Goal: Task Accomplishment & Management: Manage account settings

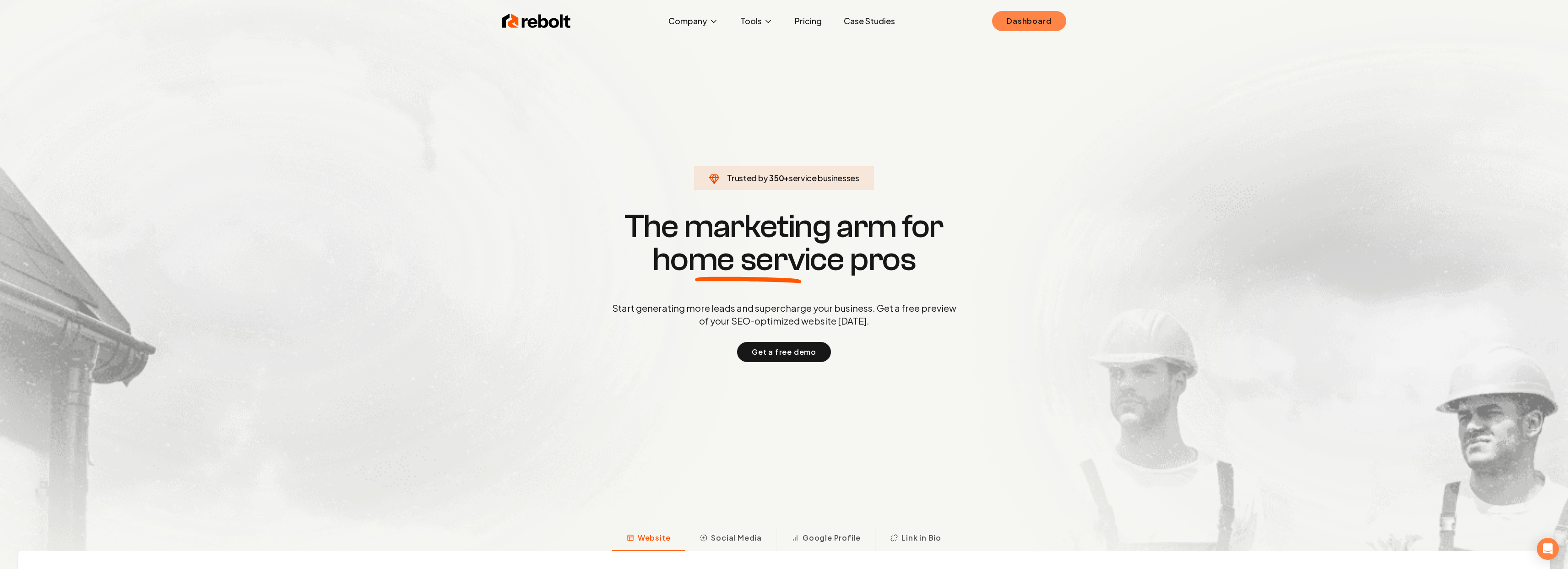
click at [1040, 19] on link "Dashboard" at bounding box center [1029, 21] width 74 height 20
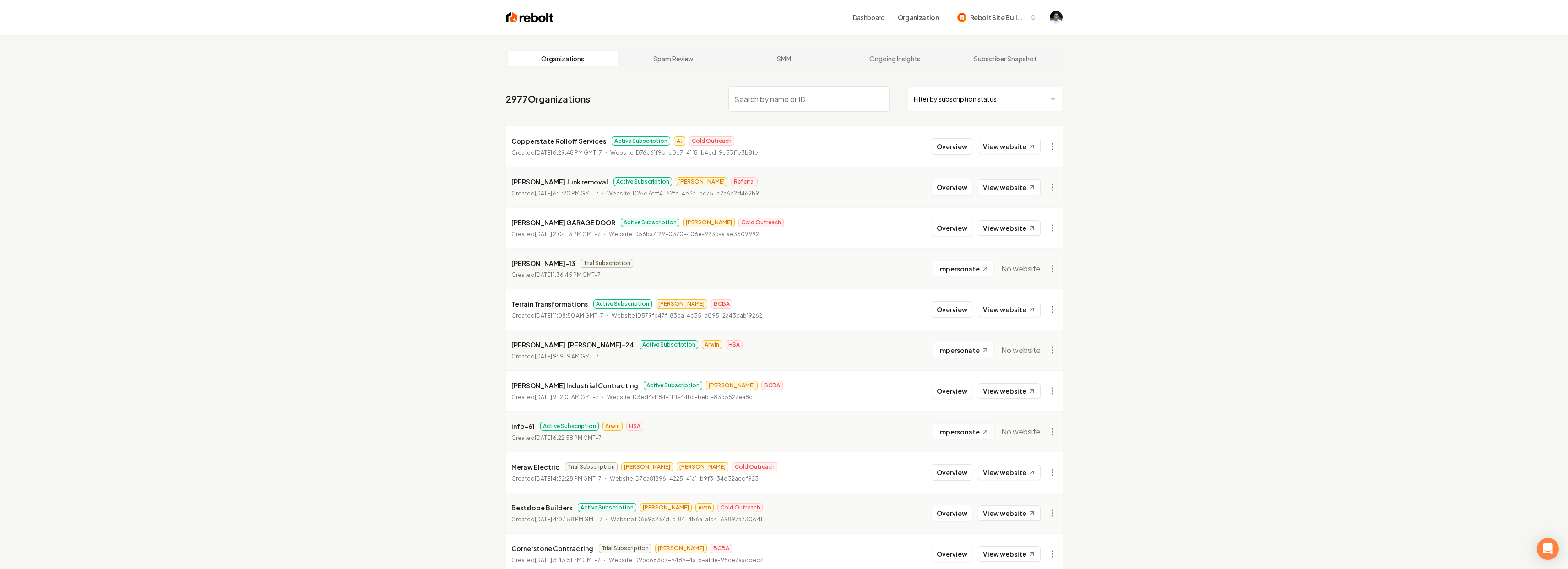
click at [868, 16] on link "Dashboard" at bounding box center [868, 17] width 32 height 9
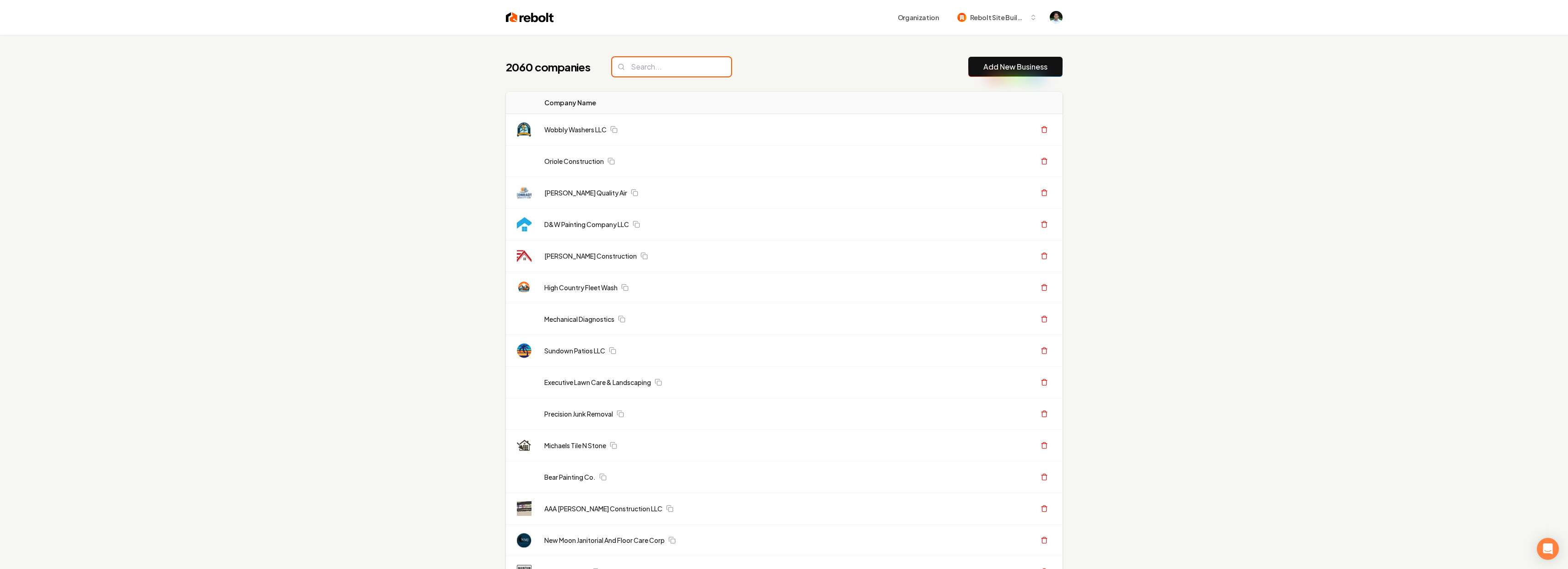
click at [636, 65] on input "search" at bounding box center [672, 67] width 119 height 19
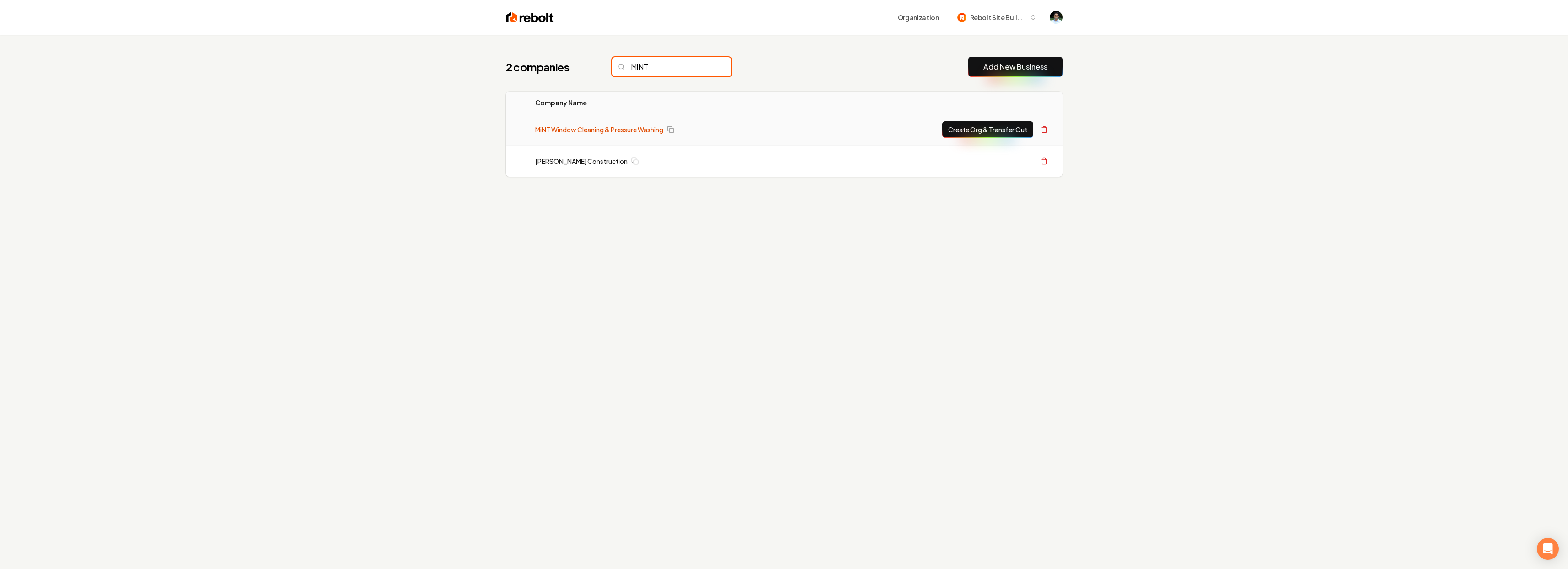
type input "MiNT"
click at [614, 129] on link "MiNT Window Cleaning & Pressure Washing" at bounding box center [599, 129] width 128 height 9
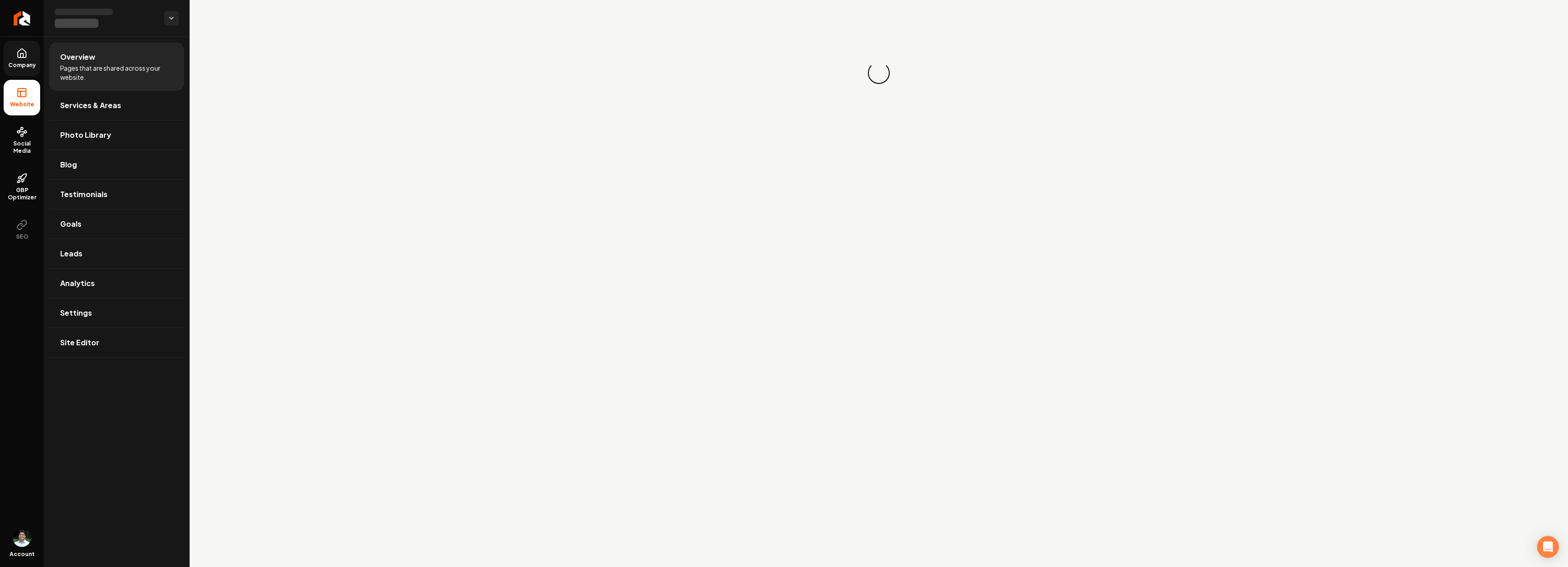
click at [12, 55] on link "Company" at bounding box center [22, 58] width 37 height 35
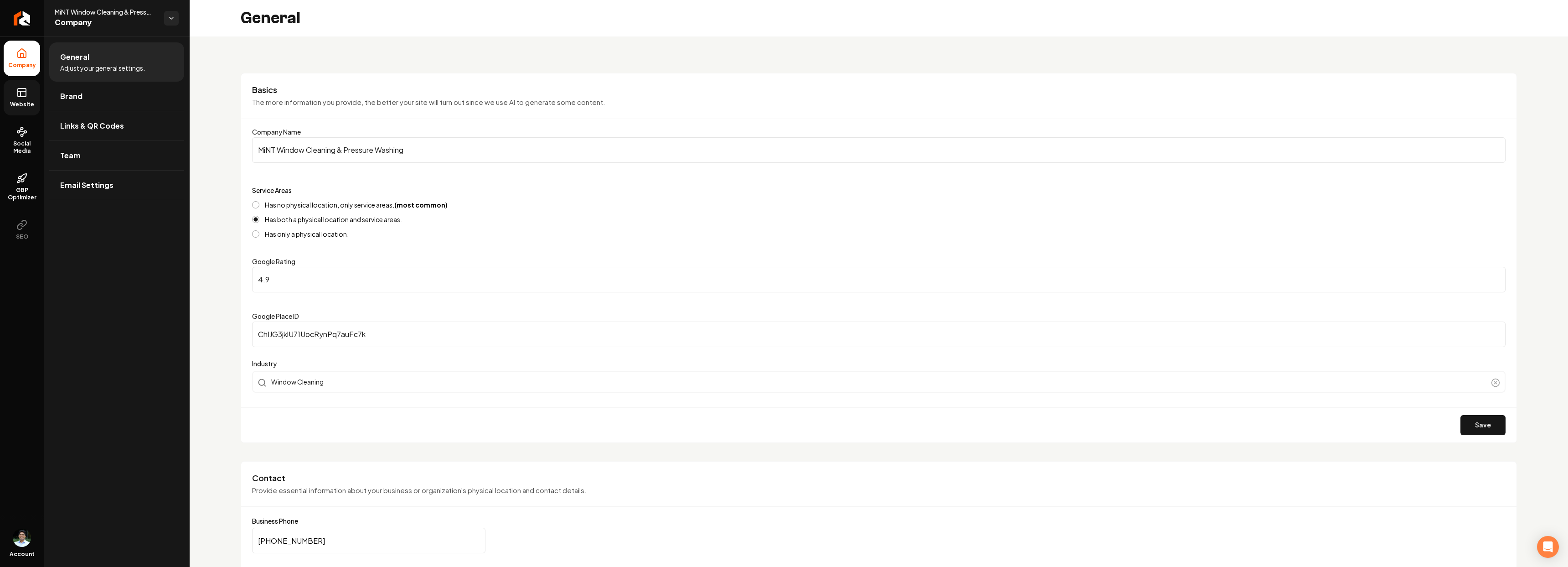
click at [16, 84] on link "Website" at bounding box center [22, 97] width 37 height 35
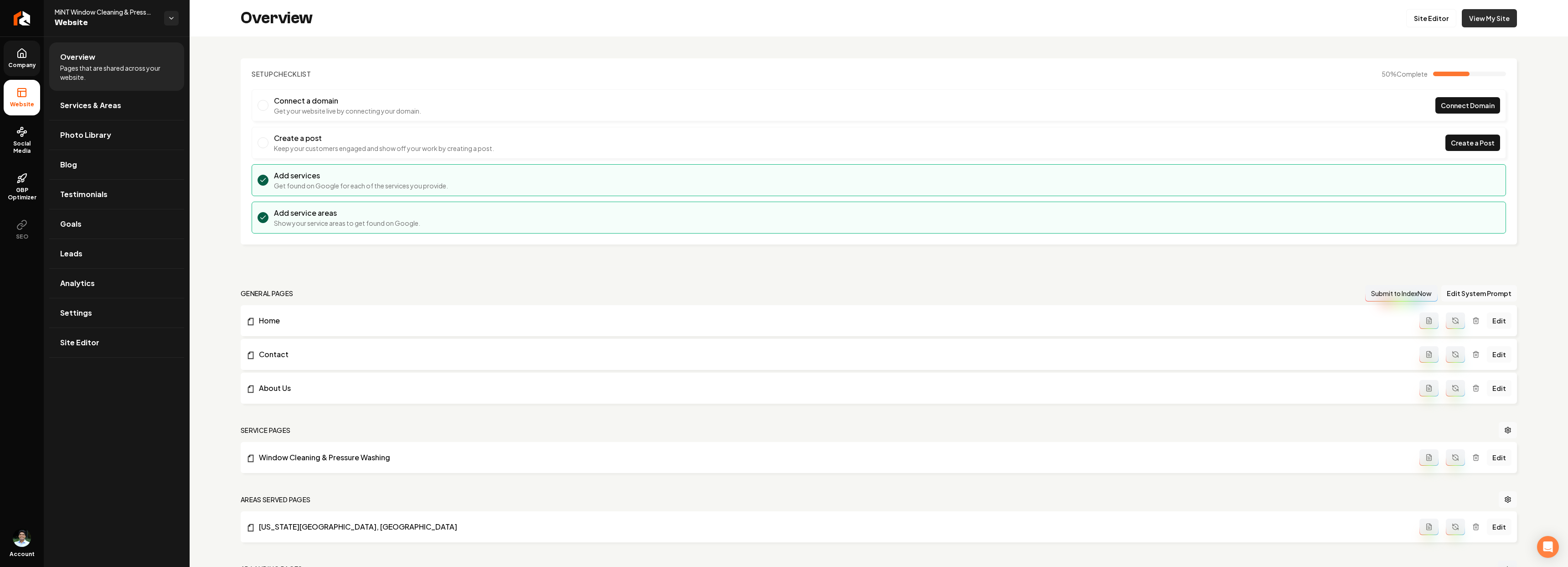
click at [1484, 12] on link "View My Site" at bounding box center [1489, 18] width 55 height 18
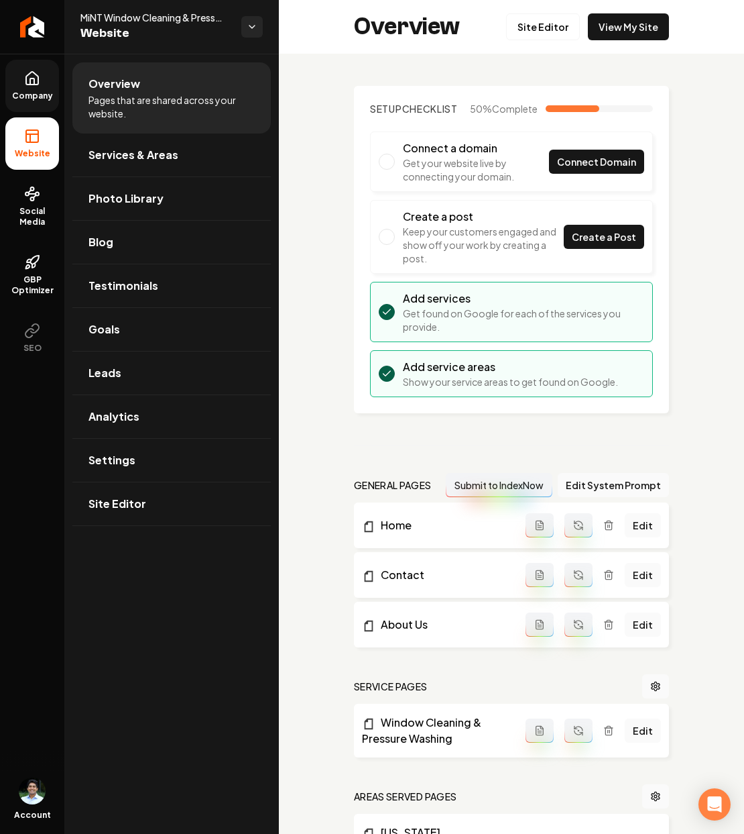
click at [36, 76] on icon at bounding box center [32, 78] width 12 height 13
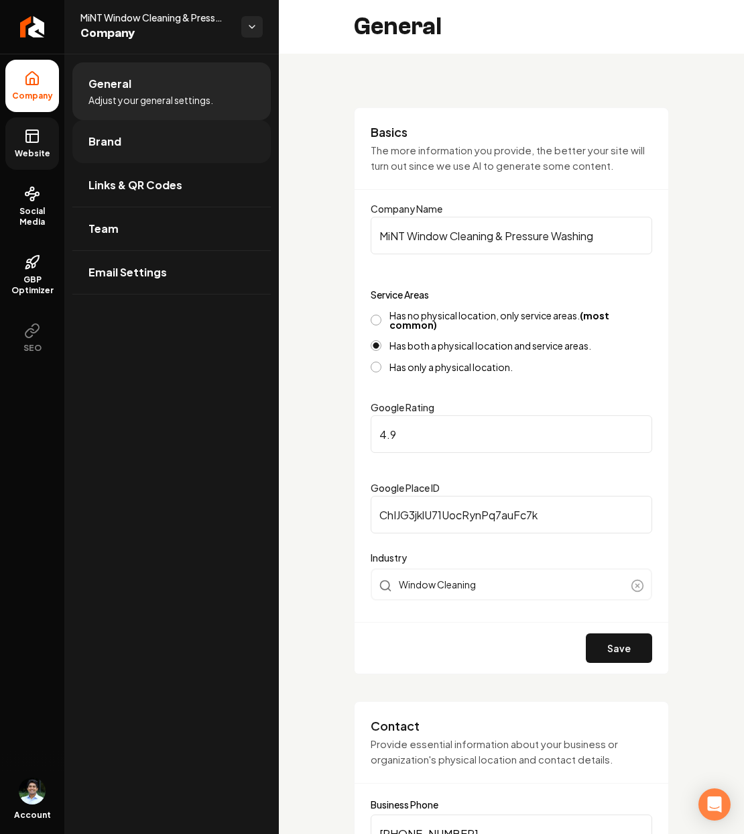
click at [135, 133] on link "Brand" at bounding box center [171, 141] width 199 height 43
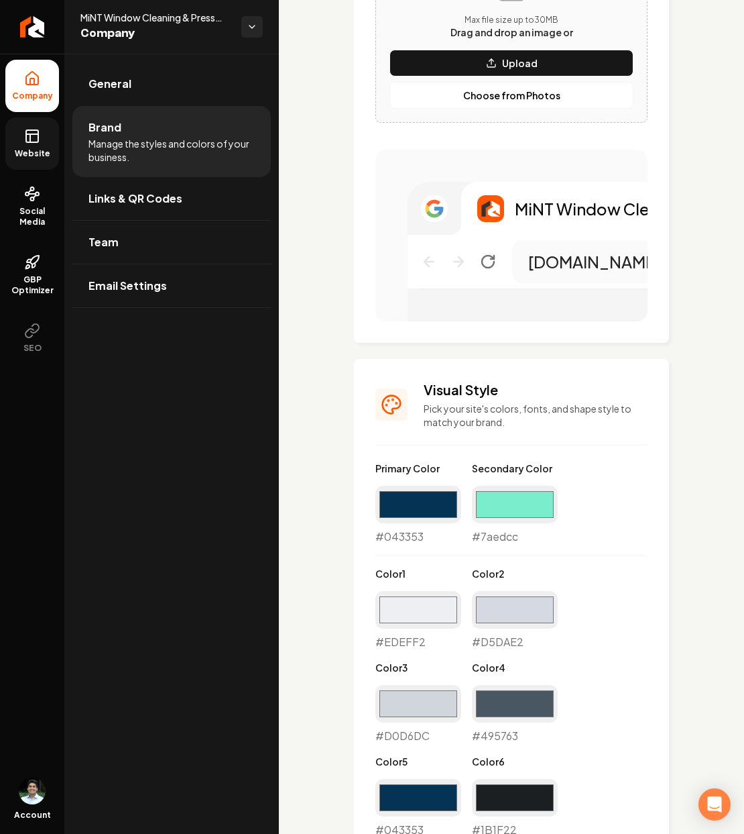
scroll to position [787, 0]
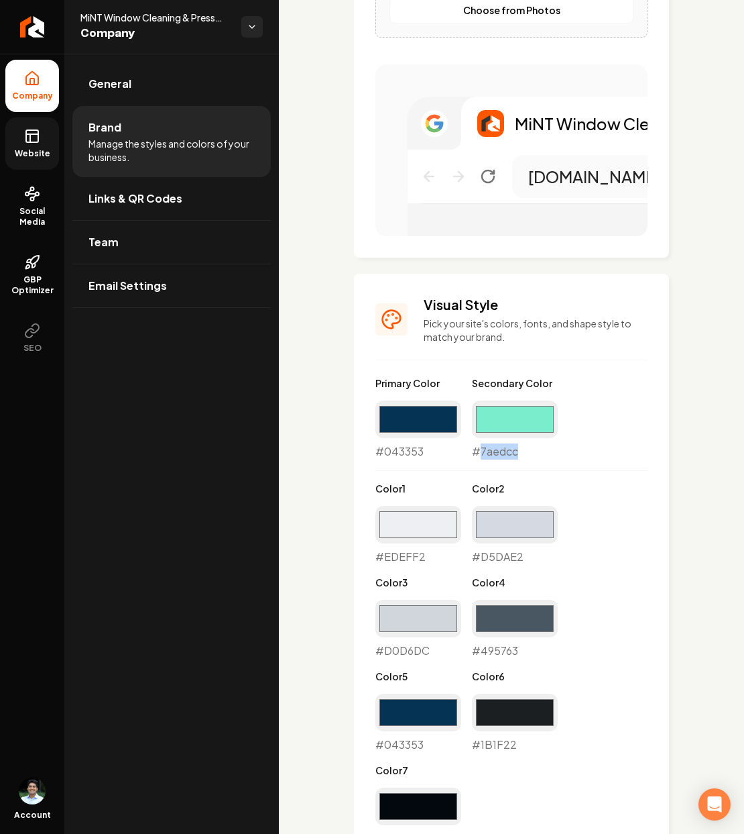
drag, startPoint x: 520, startPoint y: 451, endPoint x: 482, endPoint y: 455, distance: 37.8
click at [482, 455] on div "#7aedcc #7aedcc" at bounding box center [515, 429] width 86 height 59
copy div "7aedcc"
click at [401, 414] on input "#043353" at bounding box center [419, 419] width 86 height 38
click at [537, 420] on input "#7aedcc" at bounding box center [515, 419] width 86 height 38
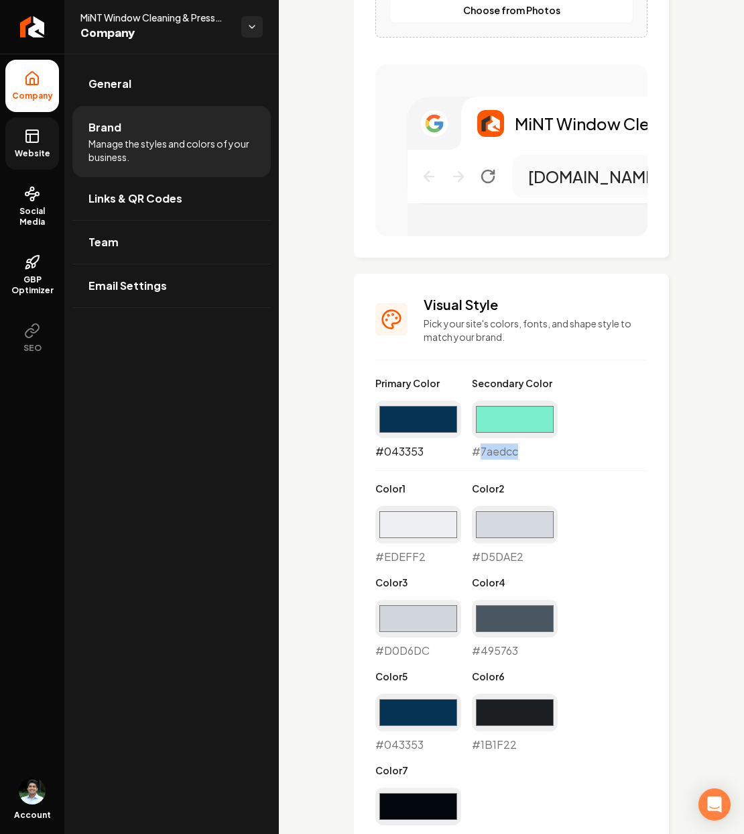
click at [402, 408] on input "#043353" at bounding box center [419, 419] width 86 height 38
click at [565, 473] on div "Primary Color #043353 #043353 Secondary Color #7aedcc #7aedcc Color 1 #edeff2 #…" at bounding box center [512, 611] width 272 height 470
click at [506, 423] on input "#7aedcc" at bounding box center [515, 419] width 86 height 38
click at [674, 467] on div "Logo & Icon Add your business logo and icon to personalize your website appeara…" at bounding box center [511, 409] width 465 height 2286
click at [395, 422] on input "#043353" at bounding box center [419, 419] width 86 height 38
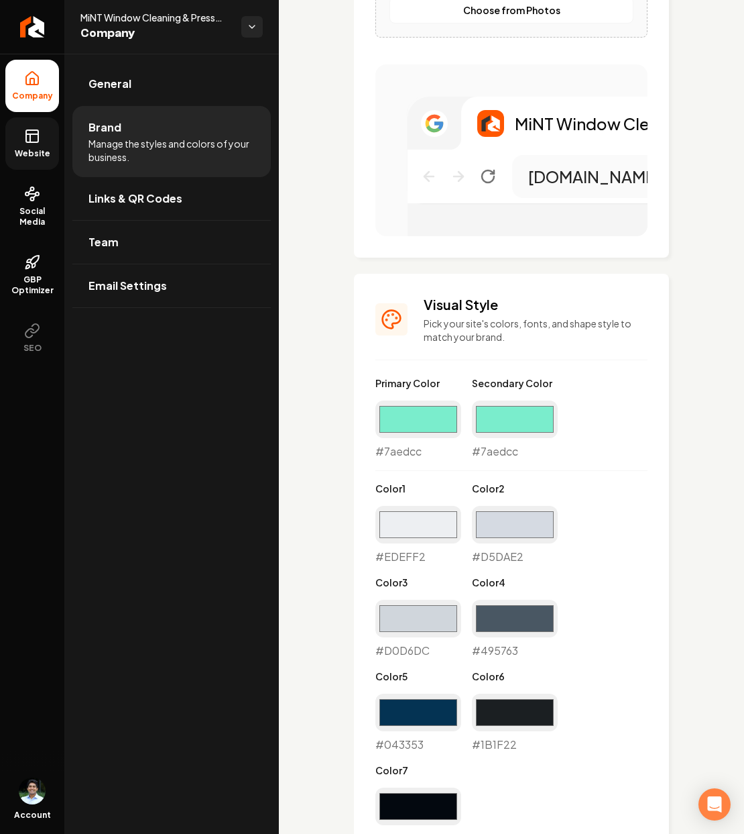
type input "#7aedcc"
click at [606, 508] on div "Primary Color #7aedcc #7aedcc Secondary Color #7aedcc #7aedcc Color 1 #edeff2 #…" at bounding box center [512, 611] width 272 height 470
click at [508, 451] on div "#7aedcc #7aedcc" at bounding box center [515, 429] width 86 height 59
click at [513, 435] on input "#7aedcc" at bounding box center [515, 419] width 86 height 38
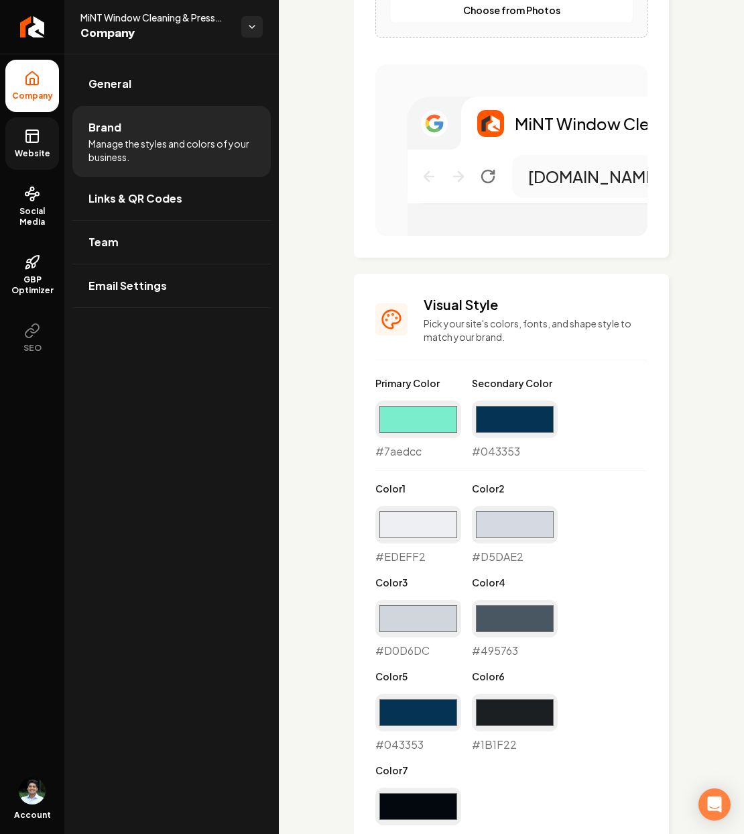
type input "#043353"
click at [666, 508] on div "Logo & Icon Add your business logo and icon to personalize your website appeara…" at bounding box center [511, 435] width 465 height 2338
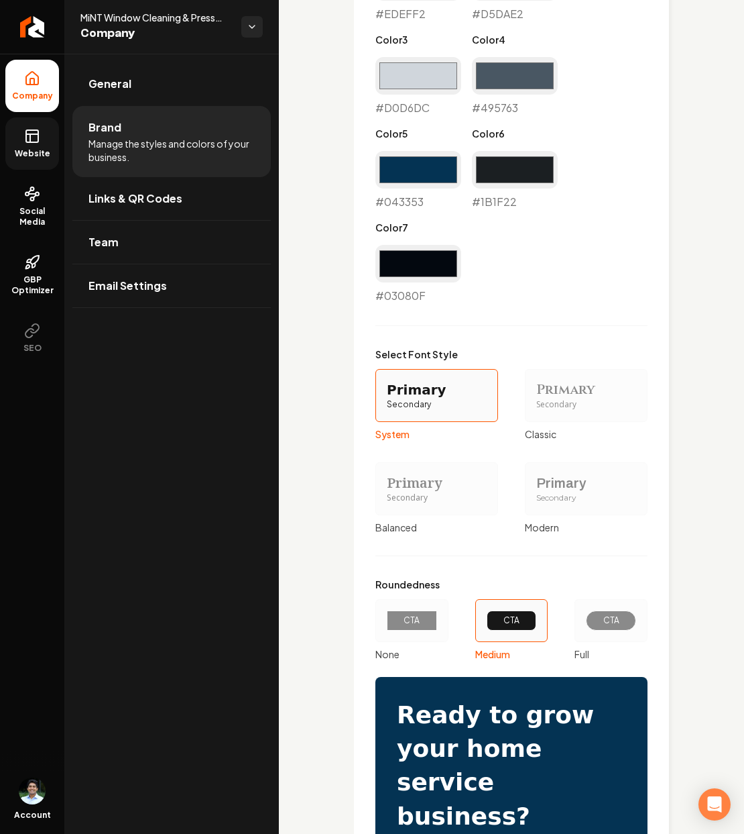
scroll to position [1524, 0]
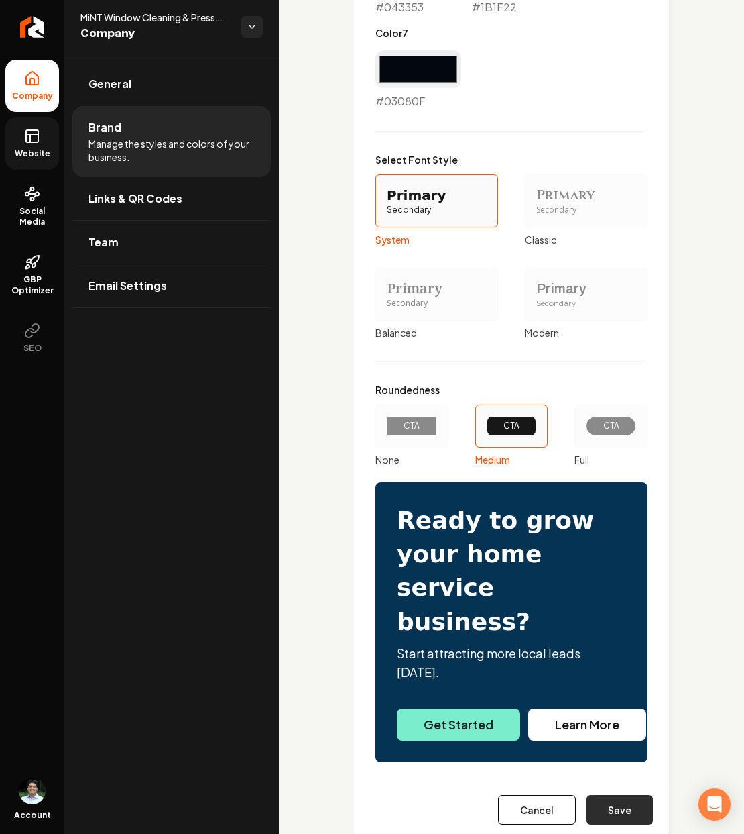
click at [600, 795] on button "Save" at bounding box center [620, 810] width 66 height 30
type input "#edeff2"
type input "#d5dae2"
type input "#d0d6dc"
type input "#1b1f22"
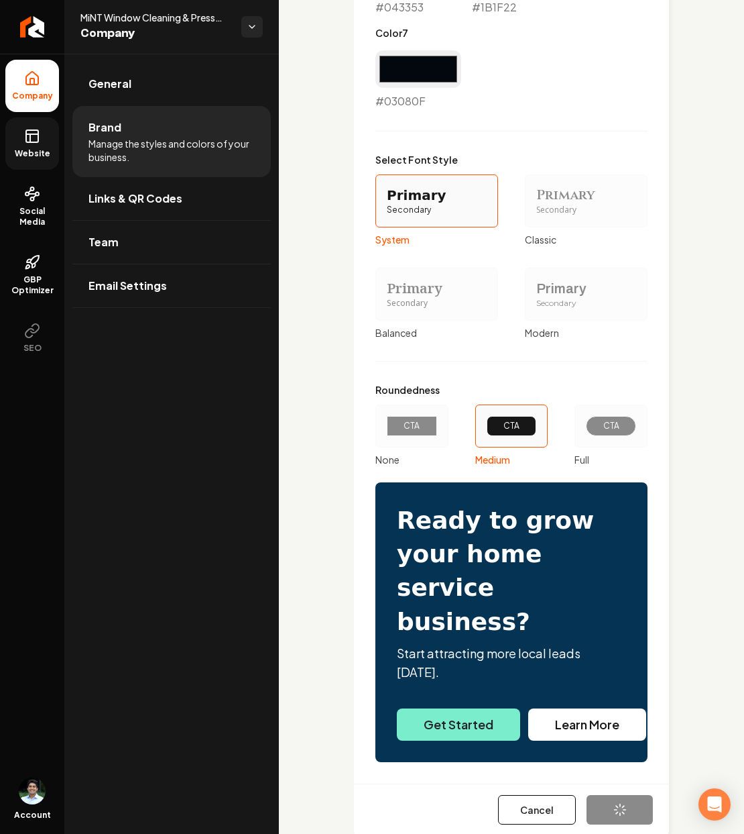
type input "#03080f"
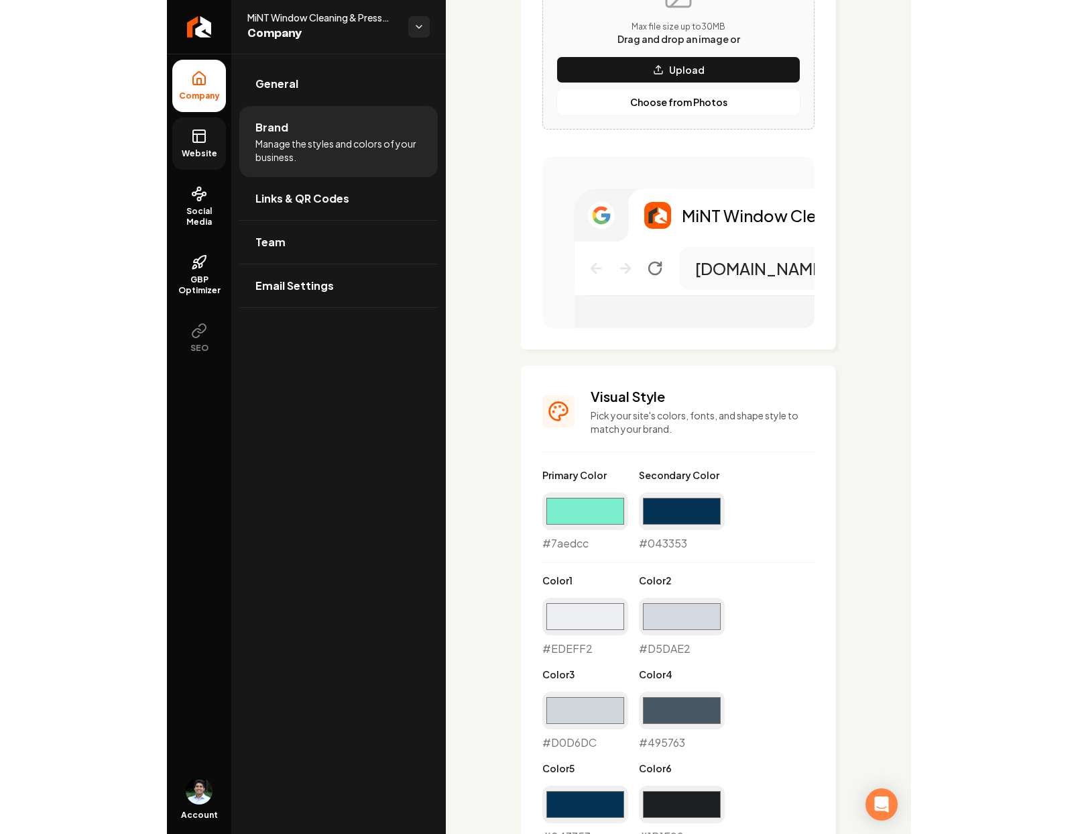
scroll to position [0, 0]
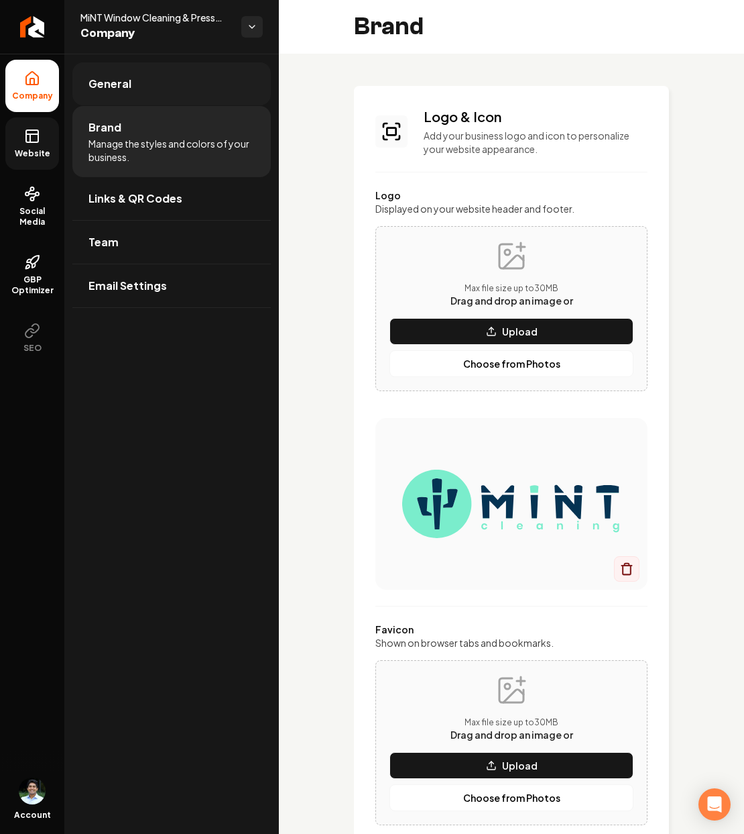
click at [154, 86] on link "General" at bounding box center [171, 83] width 199 height 43
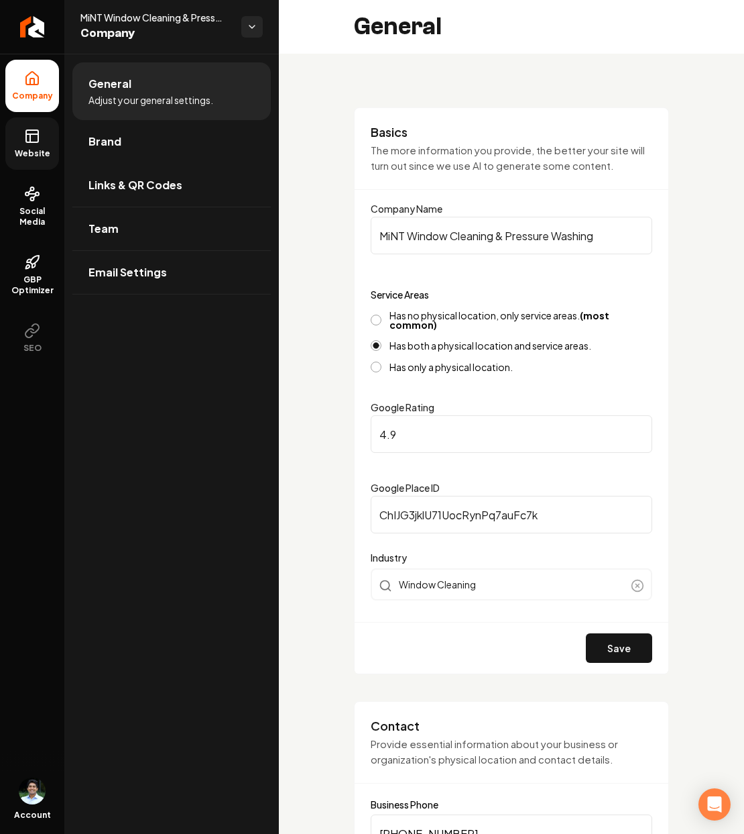
click at [19, 129] on link "Website" at bounding box center [32, 143] width 54 height 52
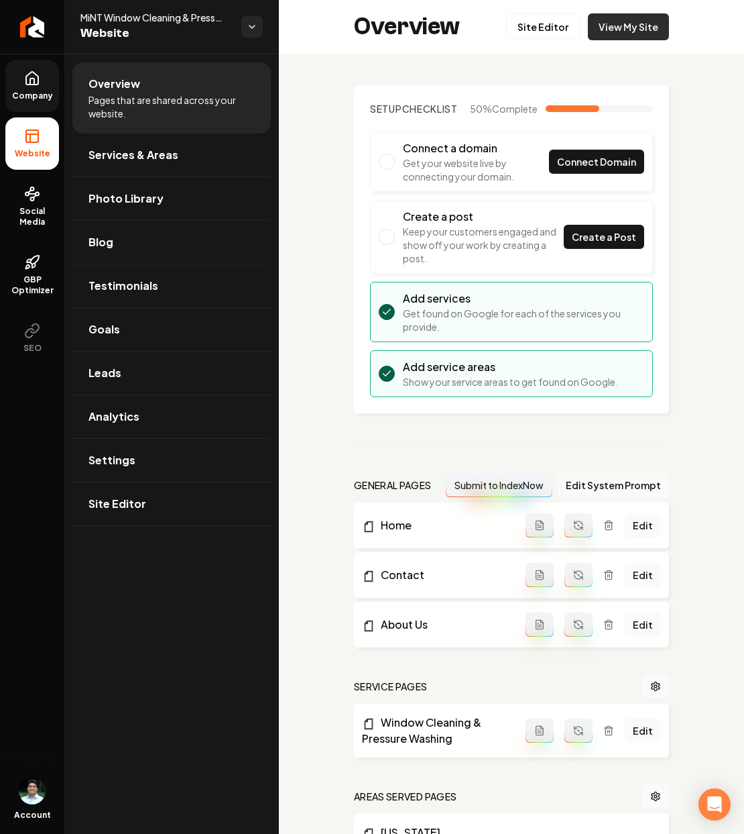
click at [632, 24] on link "View My Site" at bounding box center [628, 26] width 81 height 27
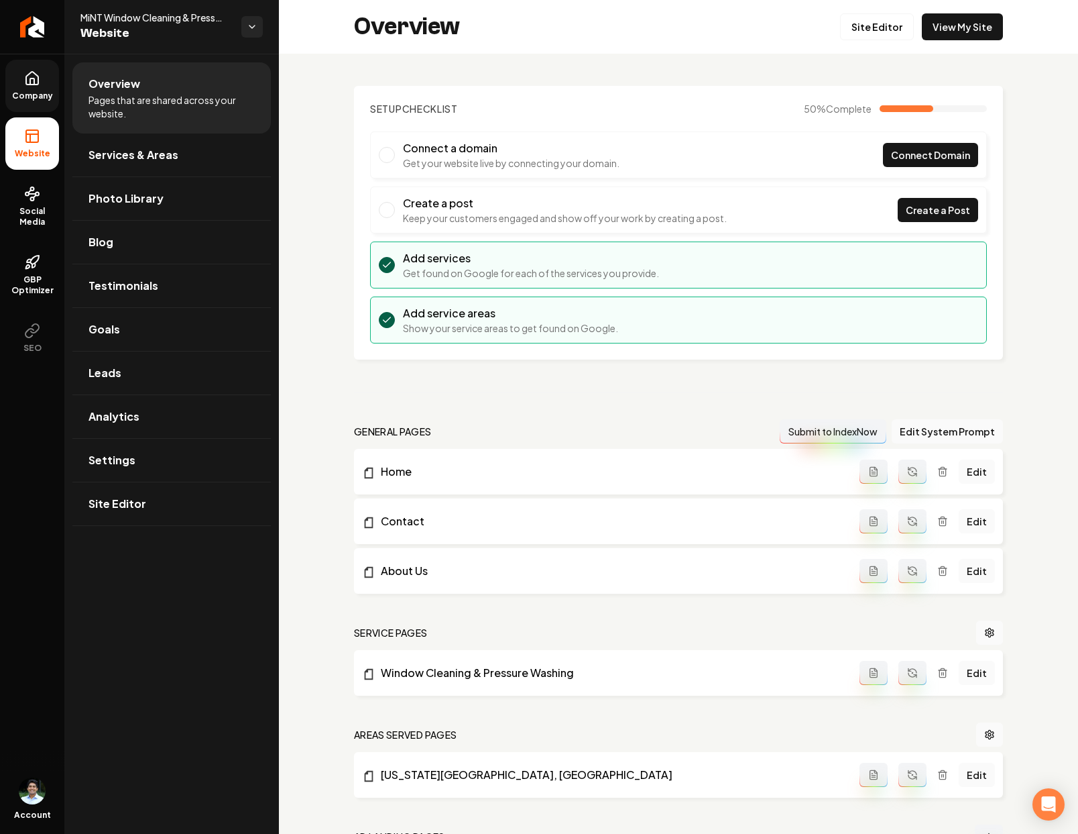
click at [30, 81] on icon at bounding box center [32, 81] width 4 height 6
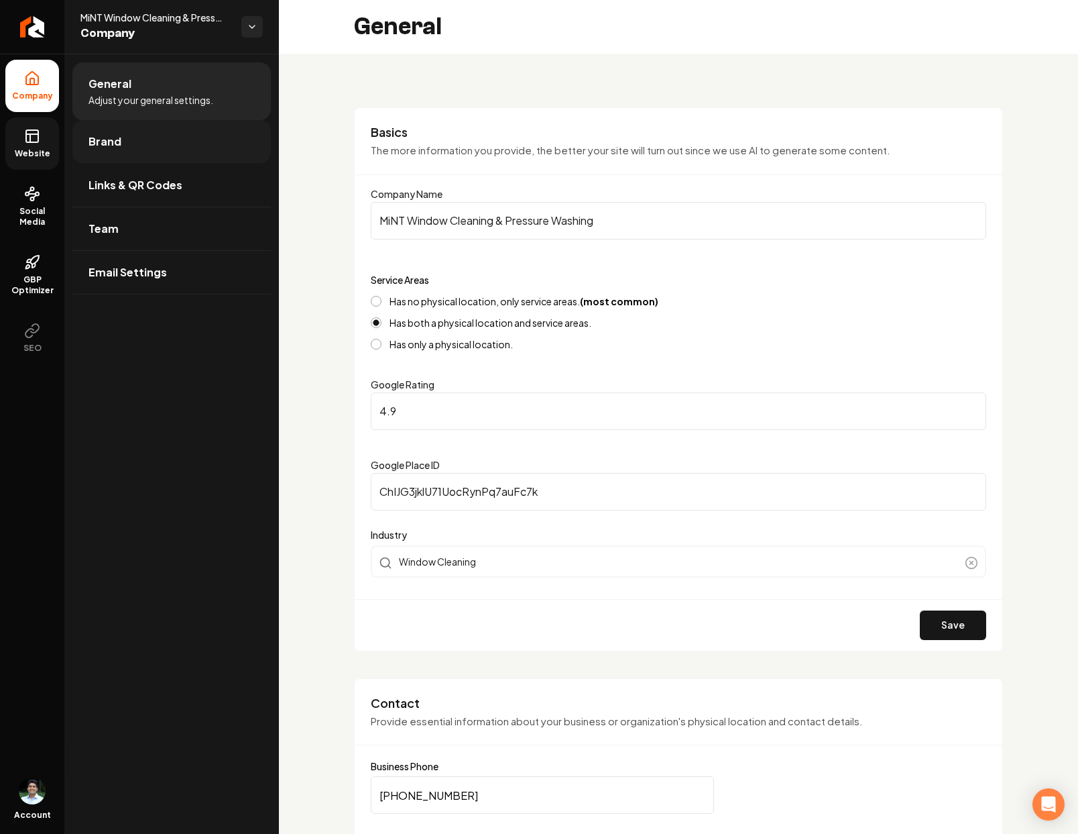
click at [175, 147] on link "Brand" at bounding box center [171, 141] width 199 height 43
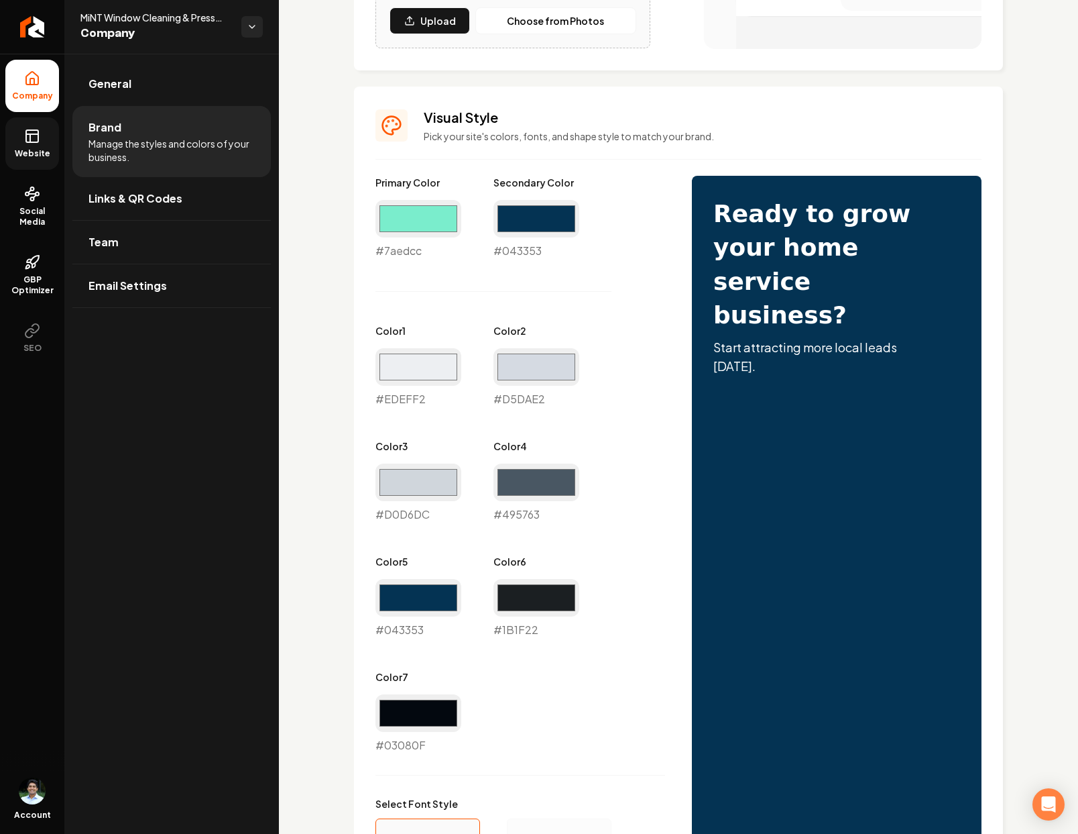
scroll to position [444, 0]
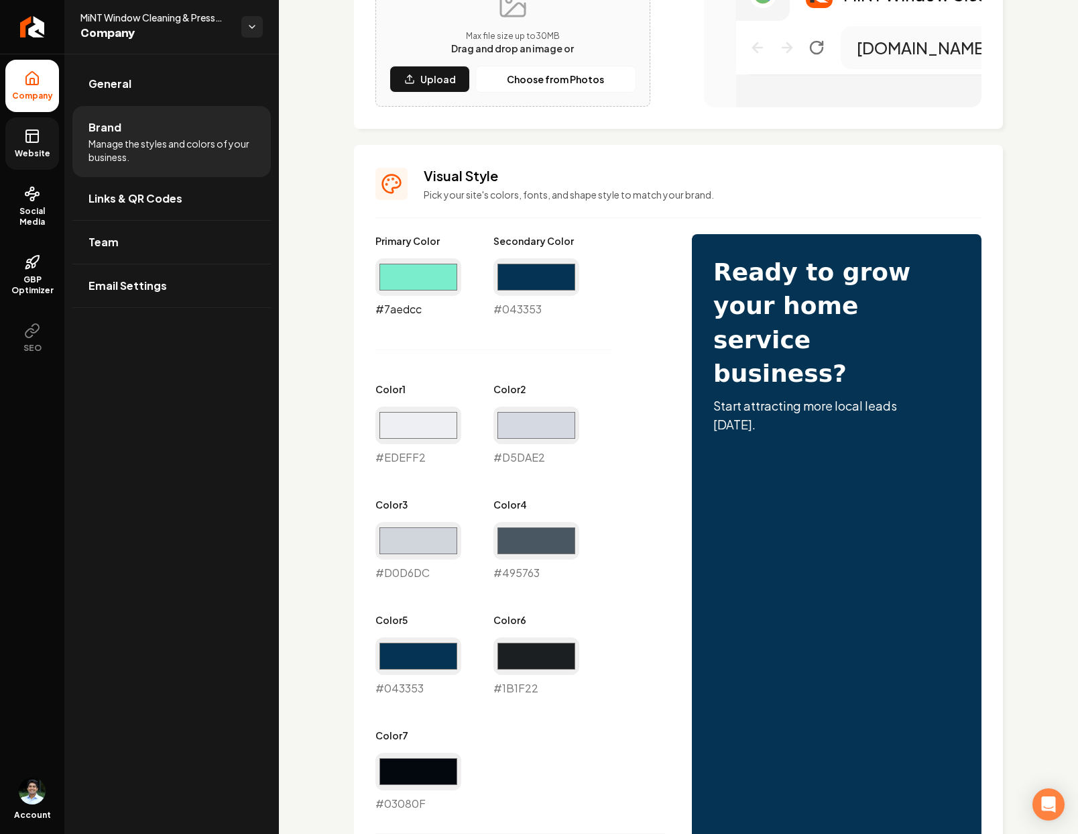
click at [433, 275] on input "#7aedcc" at bounding box center [419, 277] width 86 height 38
type input "#3feebd"
click at [653, 520] on div "Primary Color #3feebd #3feebd Secondary Color #043353 #043353 Color 1 #edeff2 #…" at bounding box center [521, 523] width 290 height 577
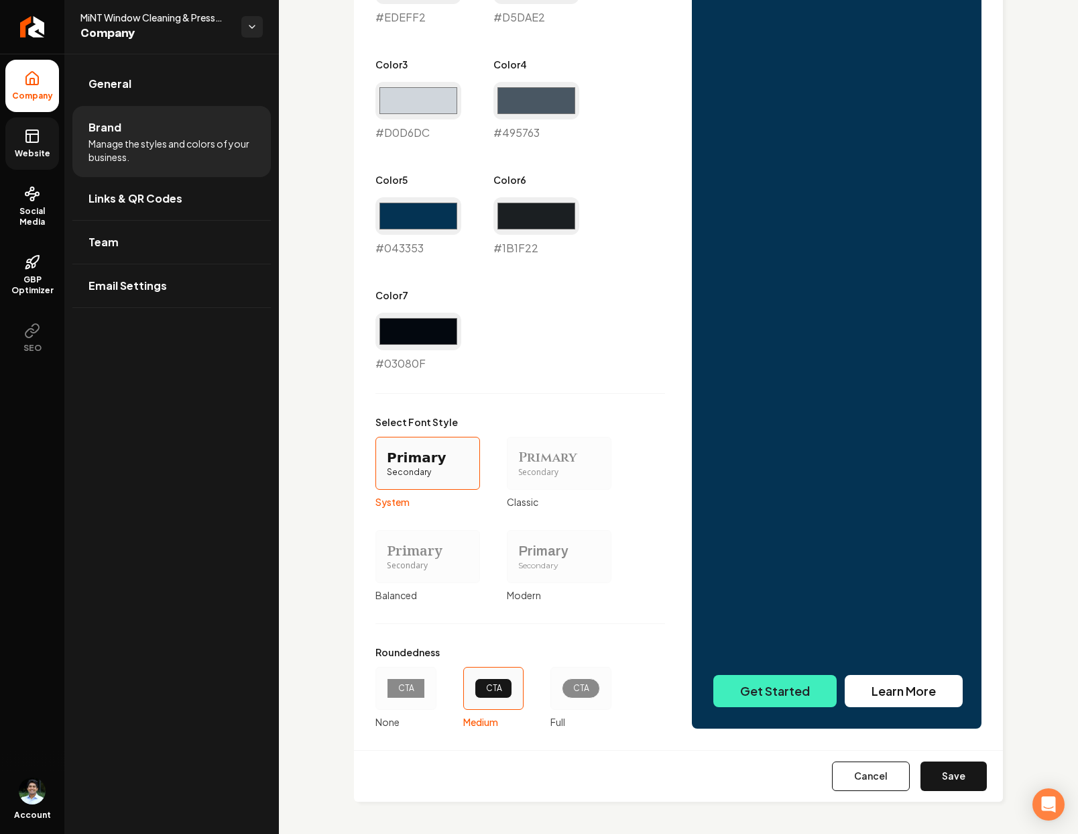
scroll to position [866, 0]
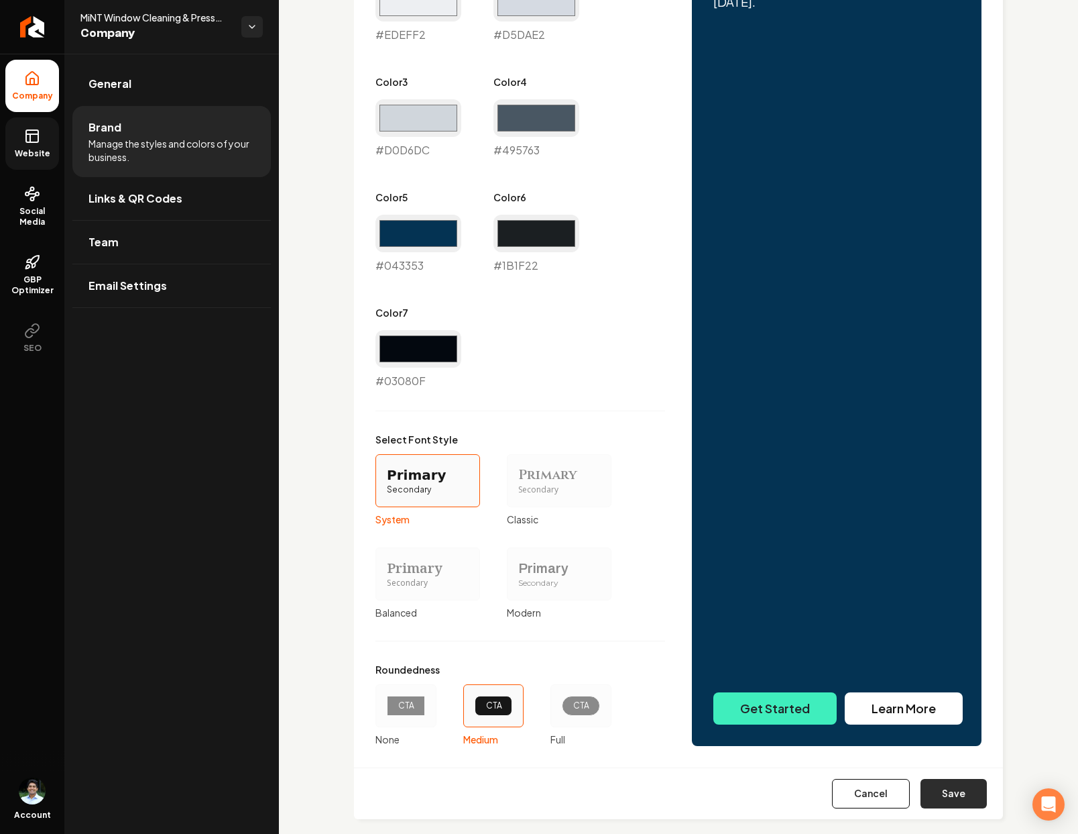
click at [950, 797] on button "Save" at bounding box center [954, 794] width 66 height 30
type input "#edeff2"
type input "#d5dae2"
type input "#d0d6dc"
type input "#1b1f22"
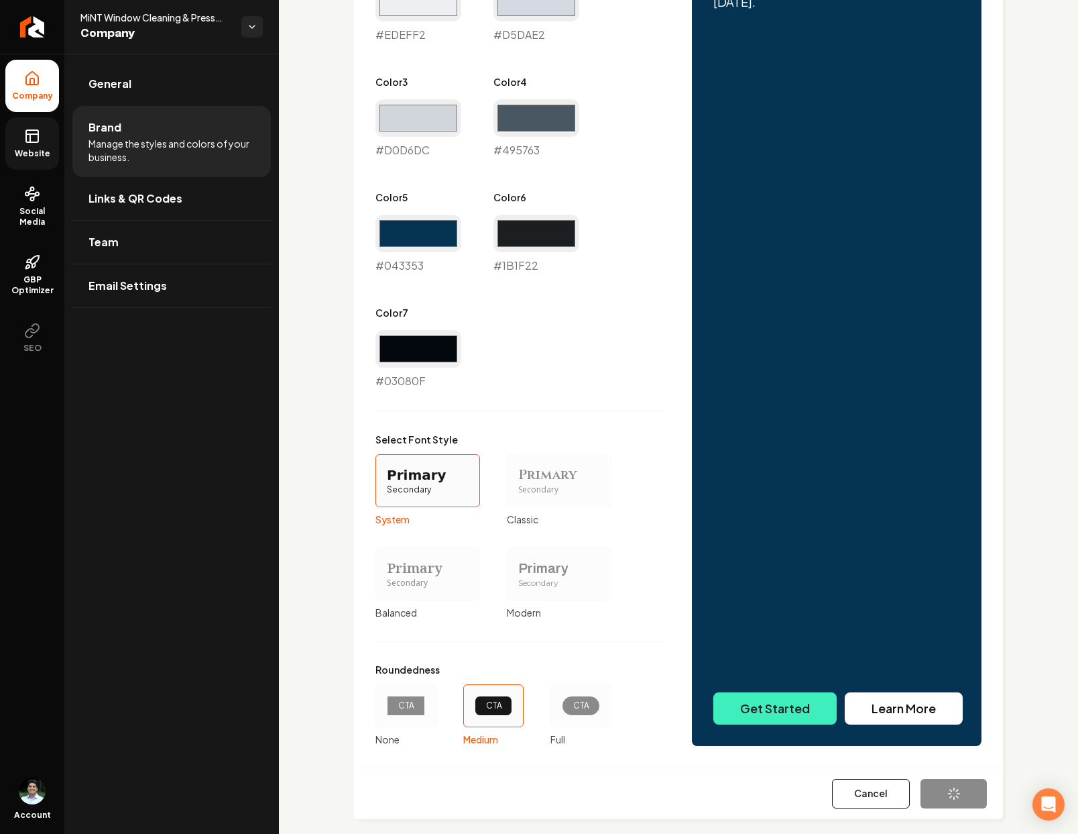
type input "#03080f"
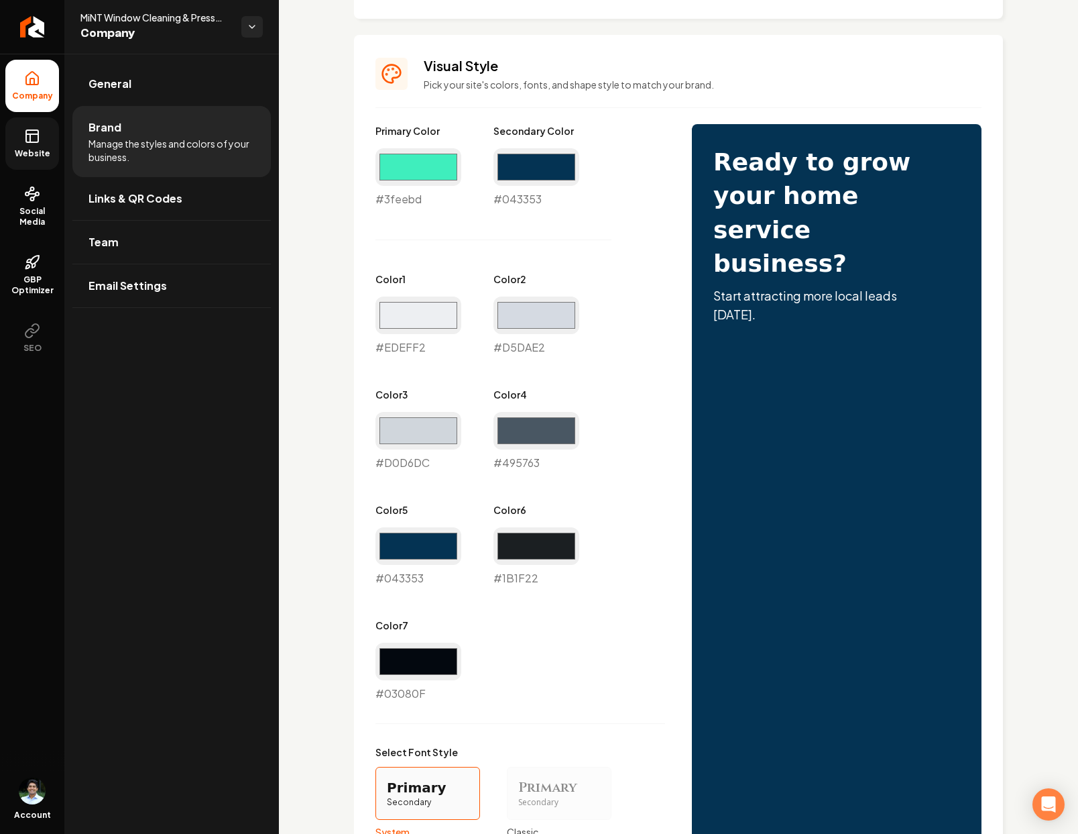
scroll to position [552, 0]
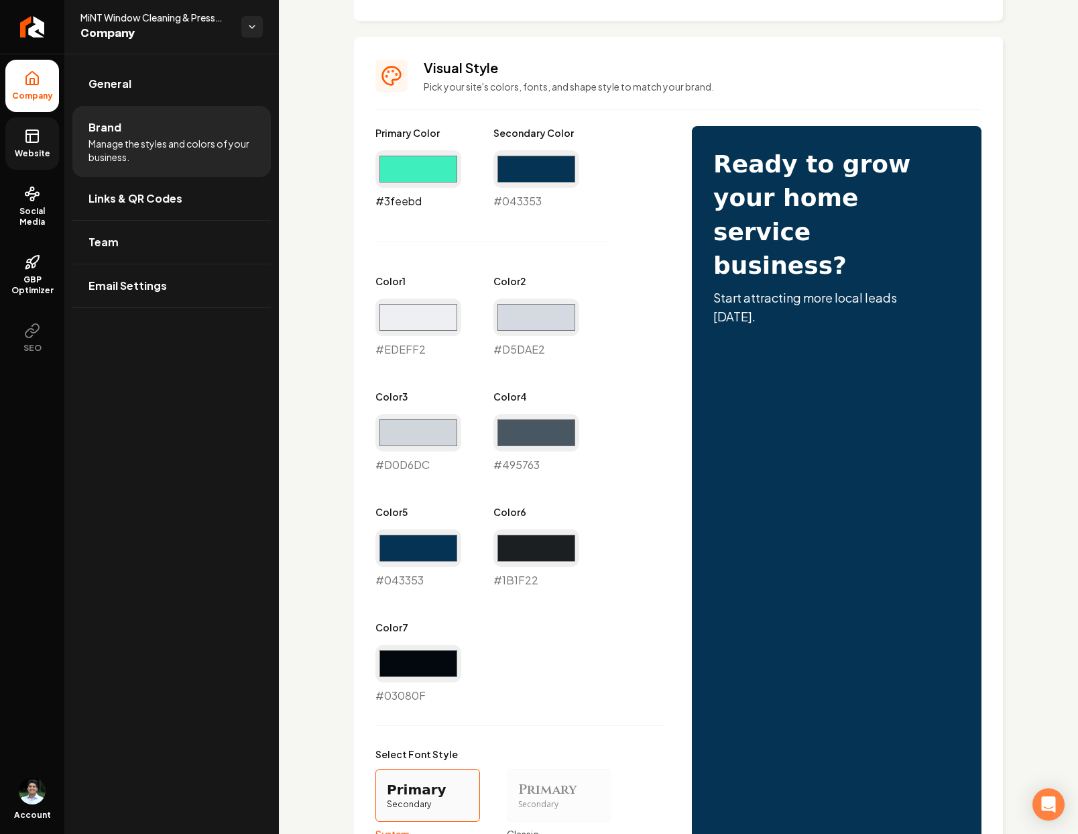
click at [438, 170] on input "#3feebd" at bounding box center [419, 169] width 86 height 38
click at [417, 160] on input "#3feebd" at bounding box center [419, 169] width 86 height 38
type input "#00ffb7"
click at [1024, 461] on div "Logo & Icon Add your business logo and icon to personalize your website appeara…" at bounding box center [678, 334] width 799 height 1664
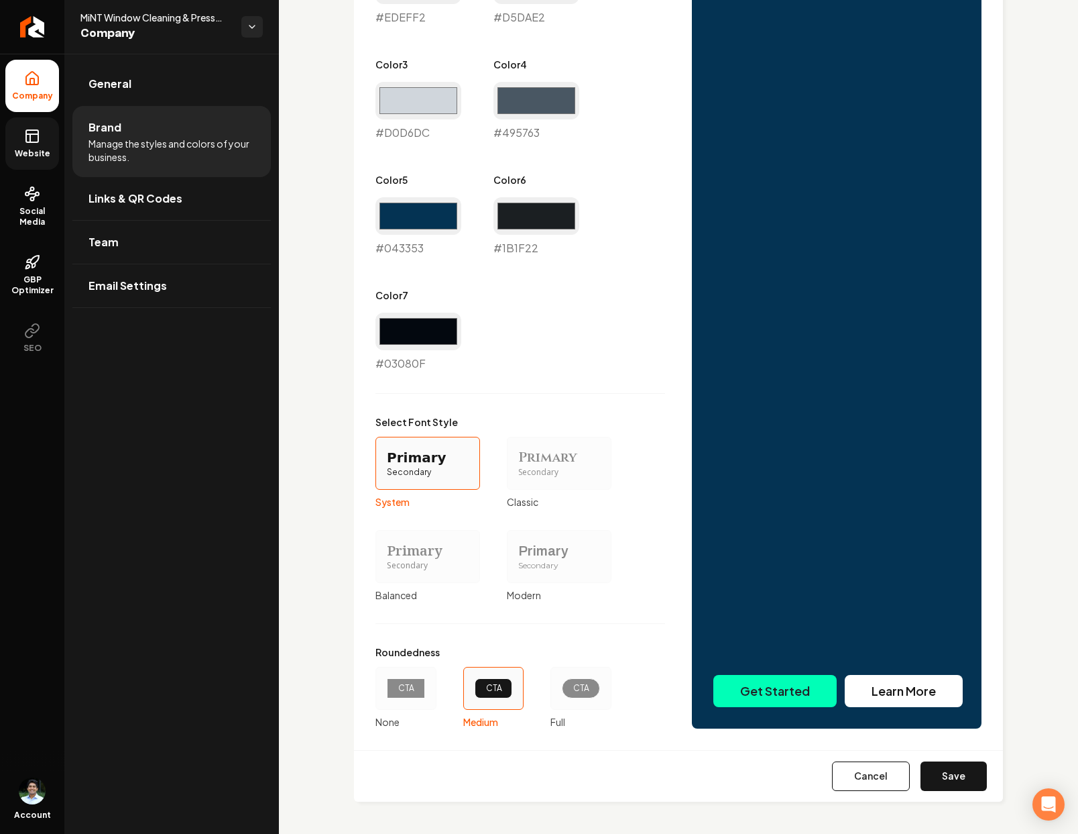
click at [955, 775] on button "Save" at bounding box center [954, 776] width 66 height 30
type input "#edeff2"
type input "#d5dae2"
type input "#d0d6dc"
type input "#1b1f22"
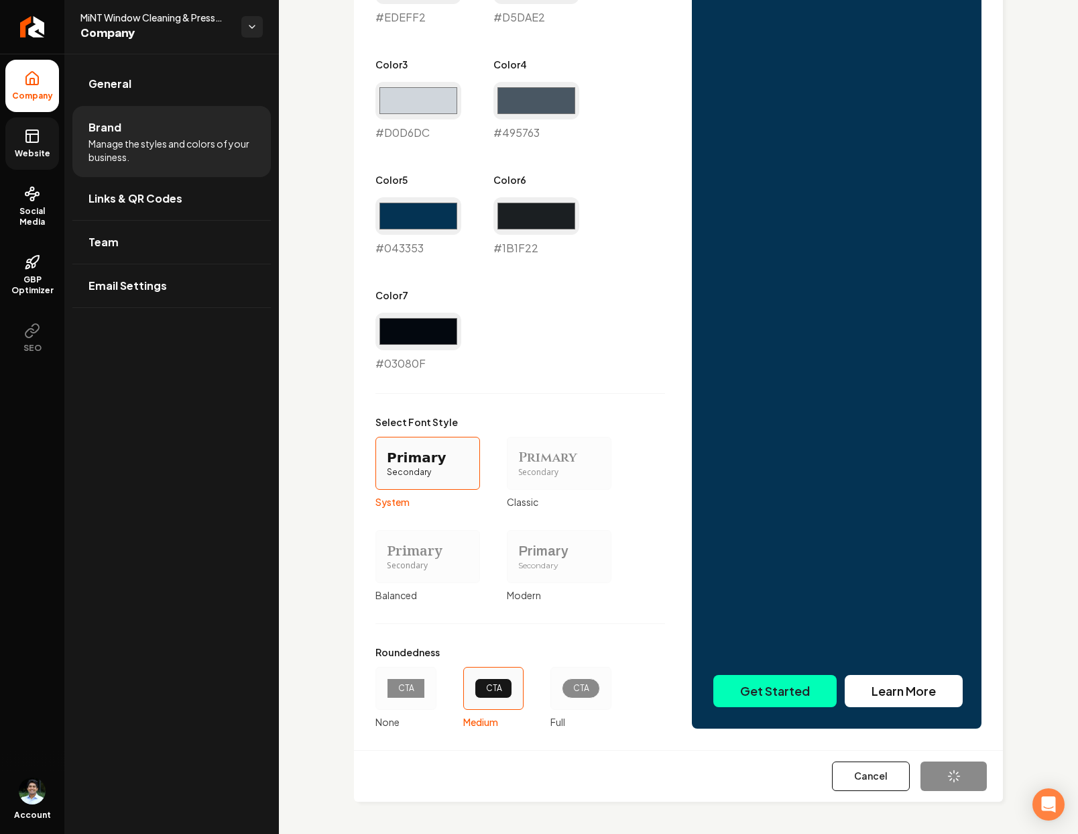
type input "#03080f"
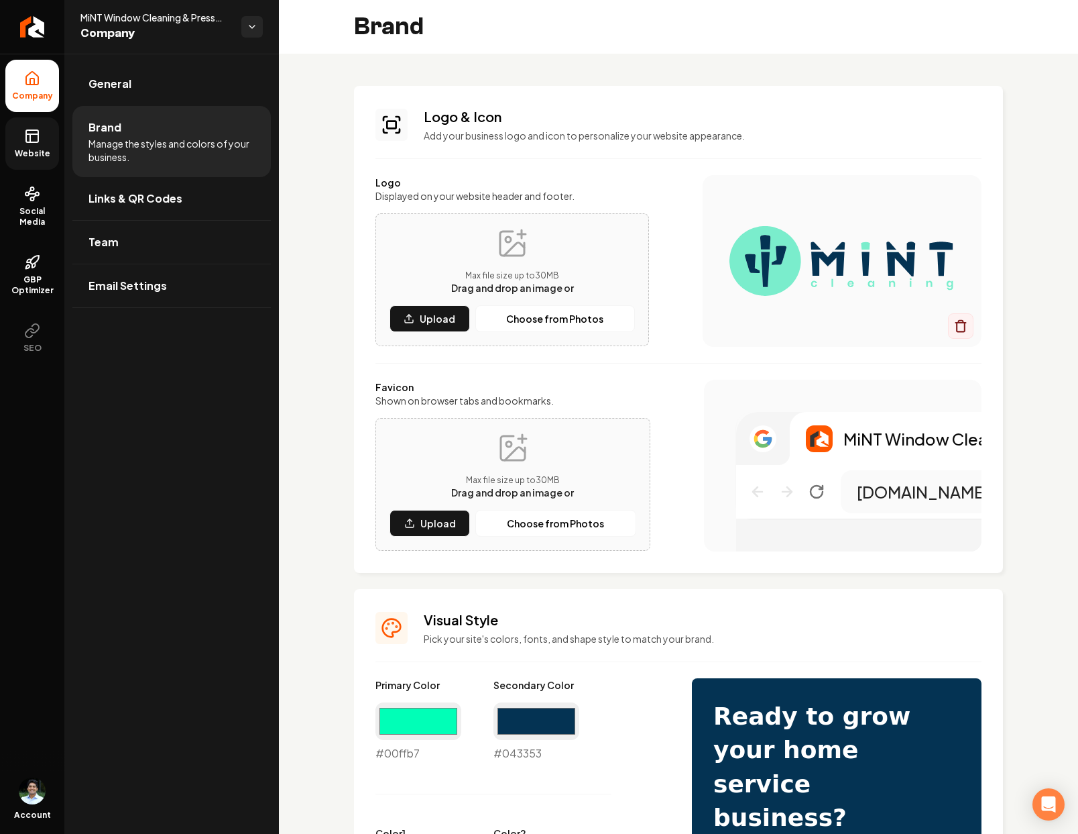
scroll to position [3, 0]
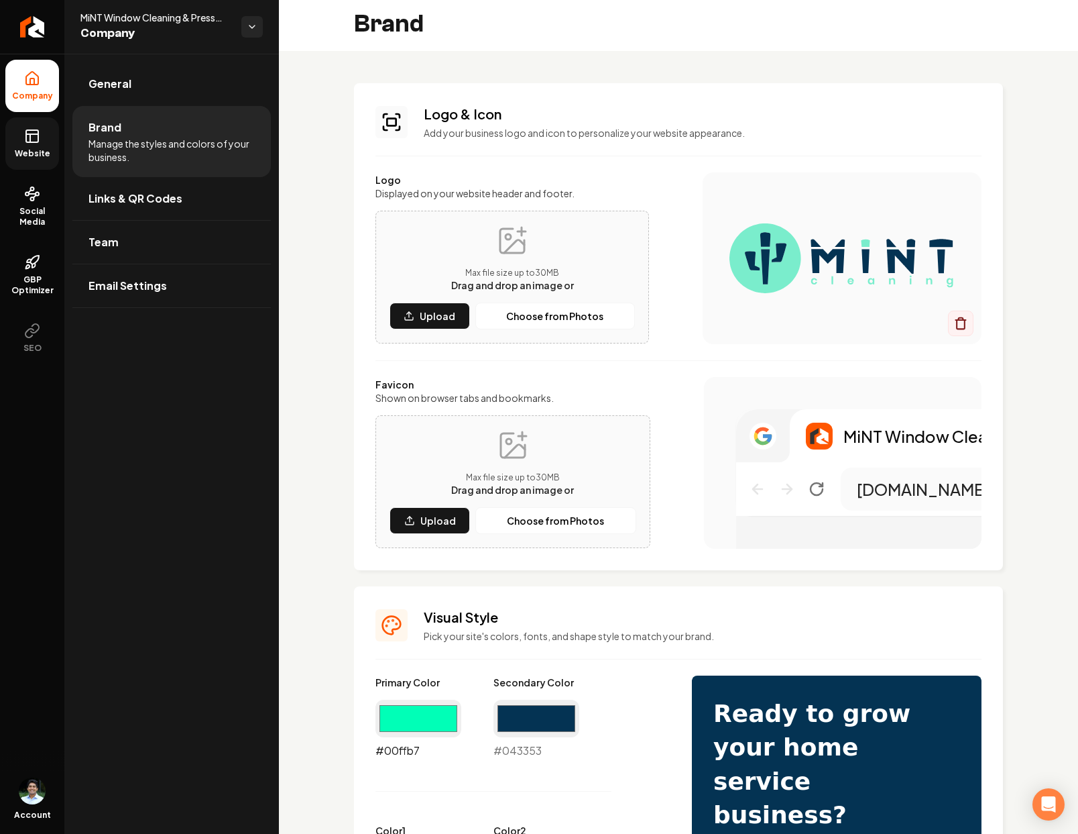
click at [420, 712] on input "#00ffb7" at bounding box center [419, 718] width 86 height 38
click at [422, 718] on input "#00ffb7" at bounding box center [419, 718] width 86 height 38
click at [524, 722] on input "#043353" at bounding box center [537, 718] width 86 height 38
click at [441, 724] on input "#00ffb7" at bounding box center [419, 718] width 86 height 38
click at [528, 720] on input "#043353" at bounding box center [537, 718] width 86 height 38
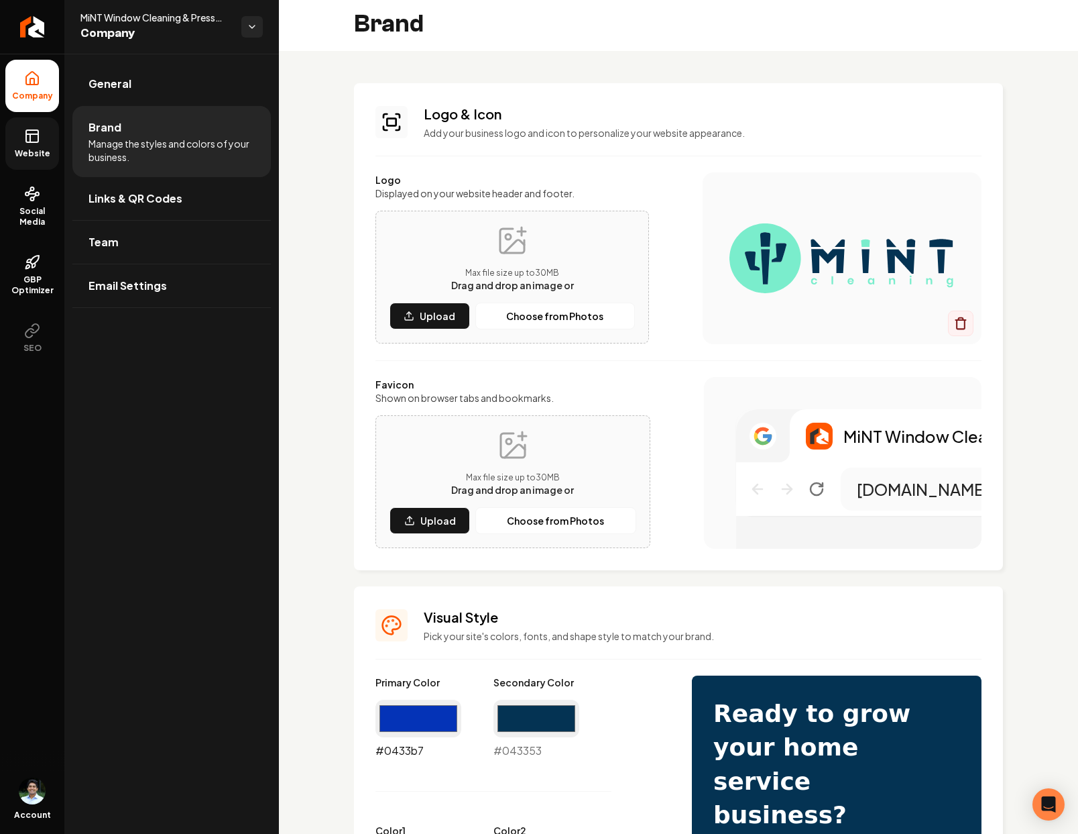
click at [435, 728] on input "#0433b7" at bounding box center [419, 718] width 86 height 38
type input "#043353"
click at [544, 736] on input "#043353" at bounding box center [537, 718] width 86 height 38
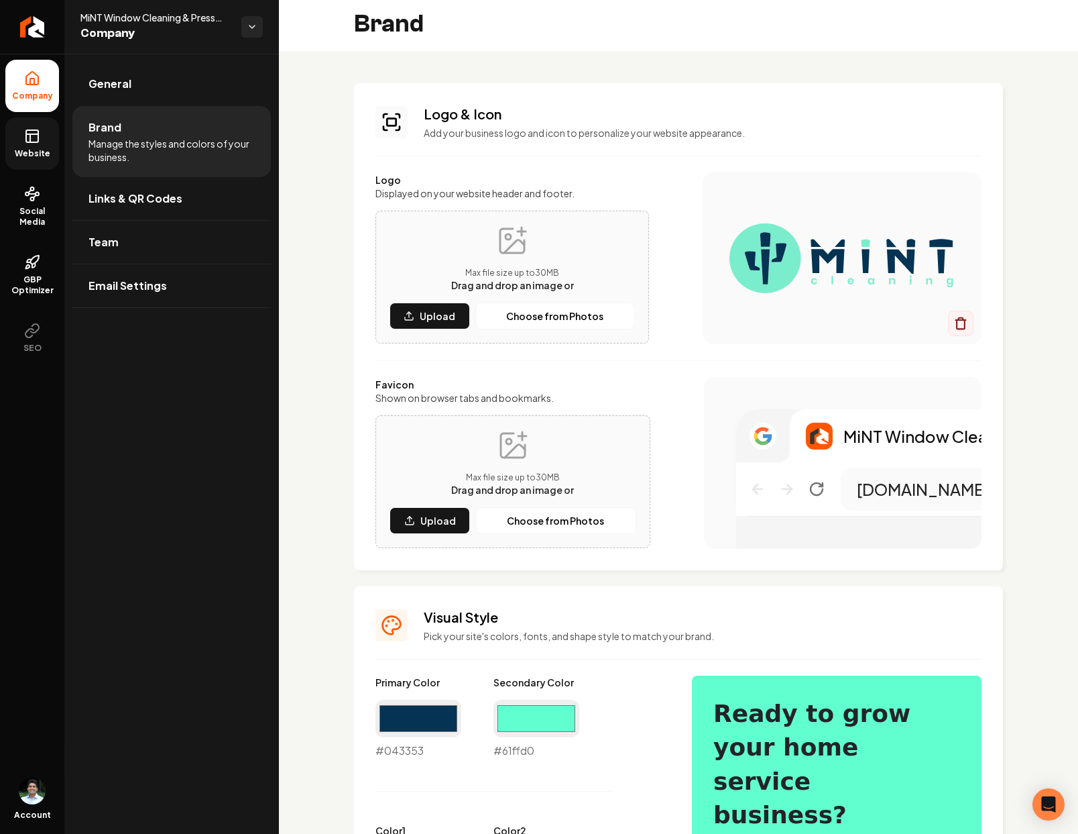
type input "#61ffd0"
click at [716, 619] on h3 "Visual Style" at bounding box center [703, 617] width 558 height 19
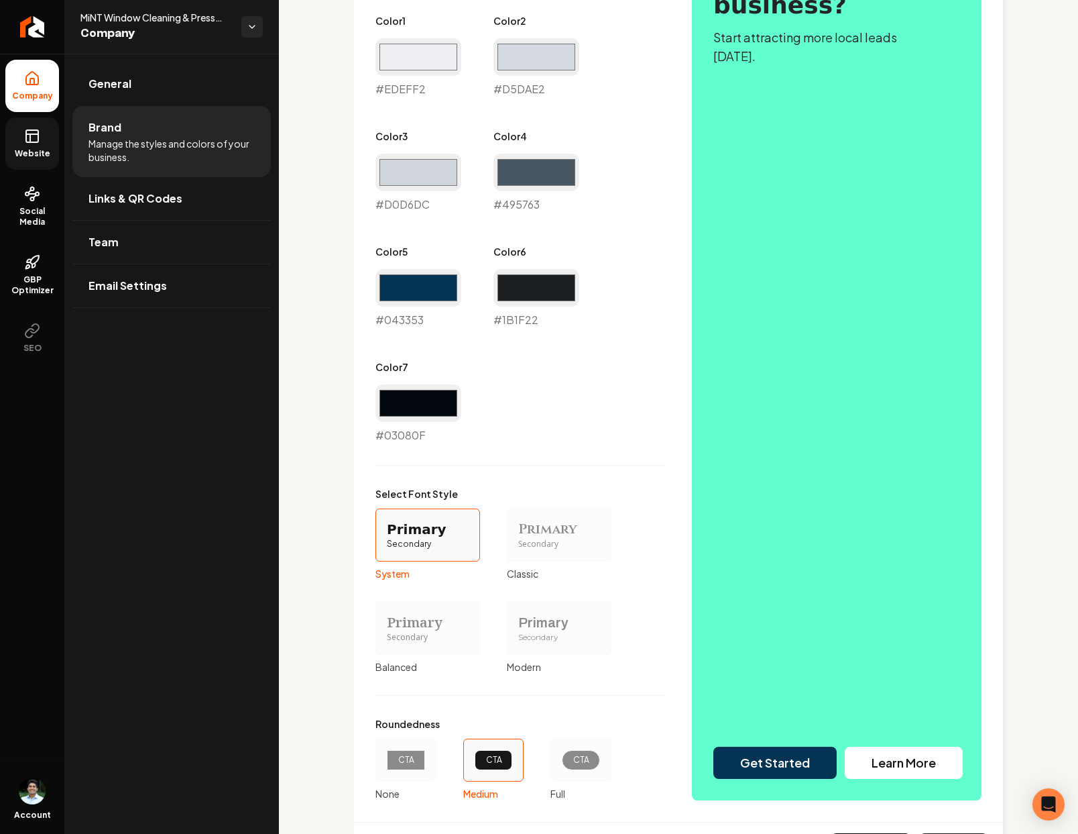
scroll to position [884, 0]
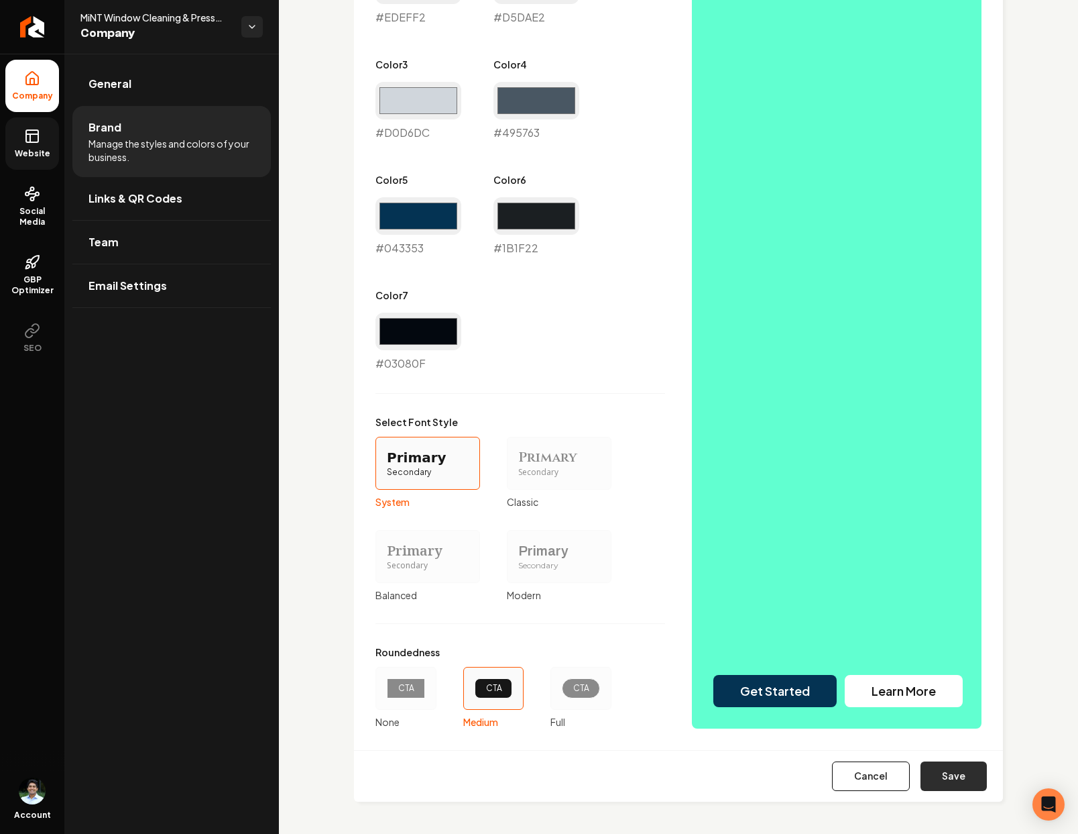
click at [954, 779] on button "Save" at bounding box center [954, 776] width 66 height 30
type input "#edeff2"
type input "#d5dae2"
type input "#d0d6dc"
type input "#1b1f22"
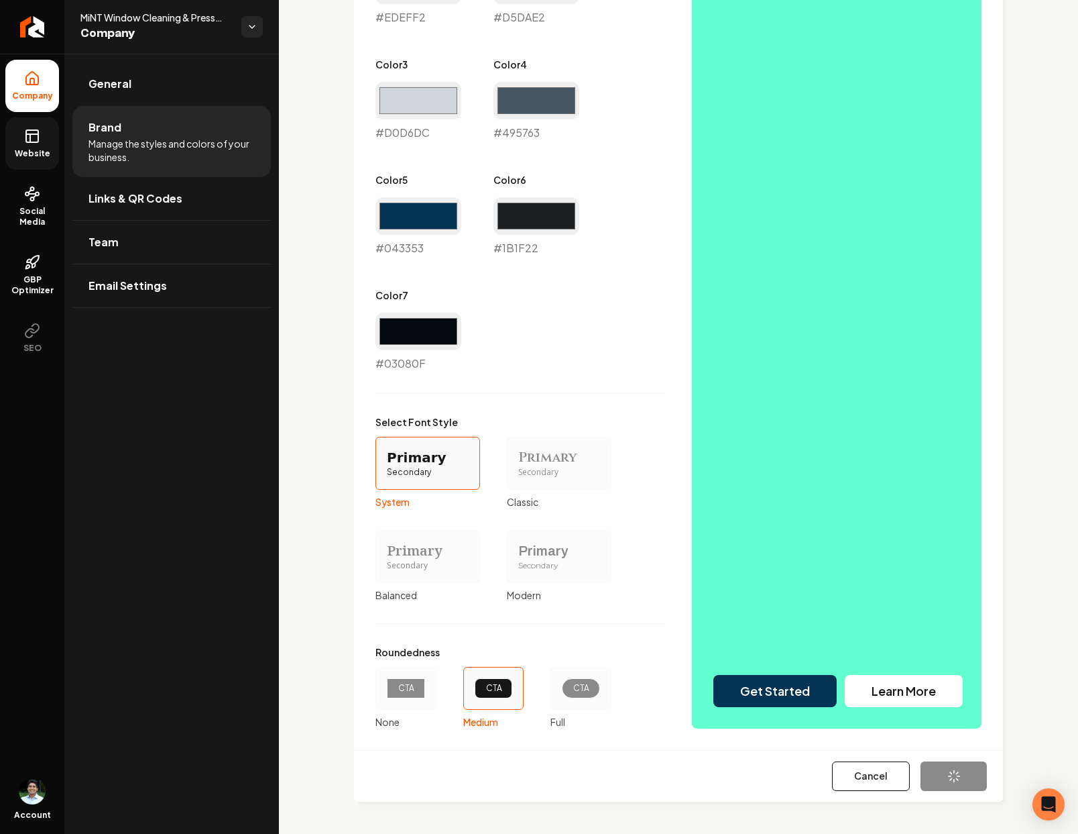
type input "#03080f"
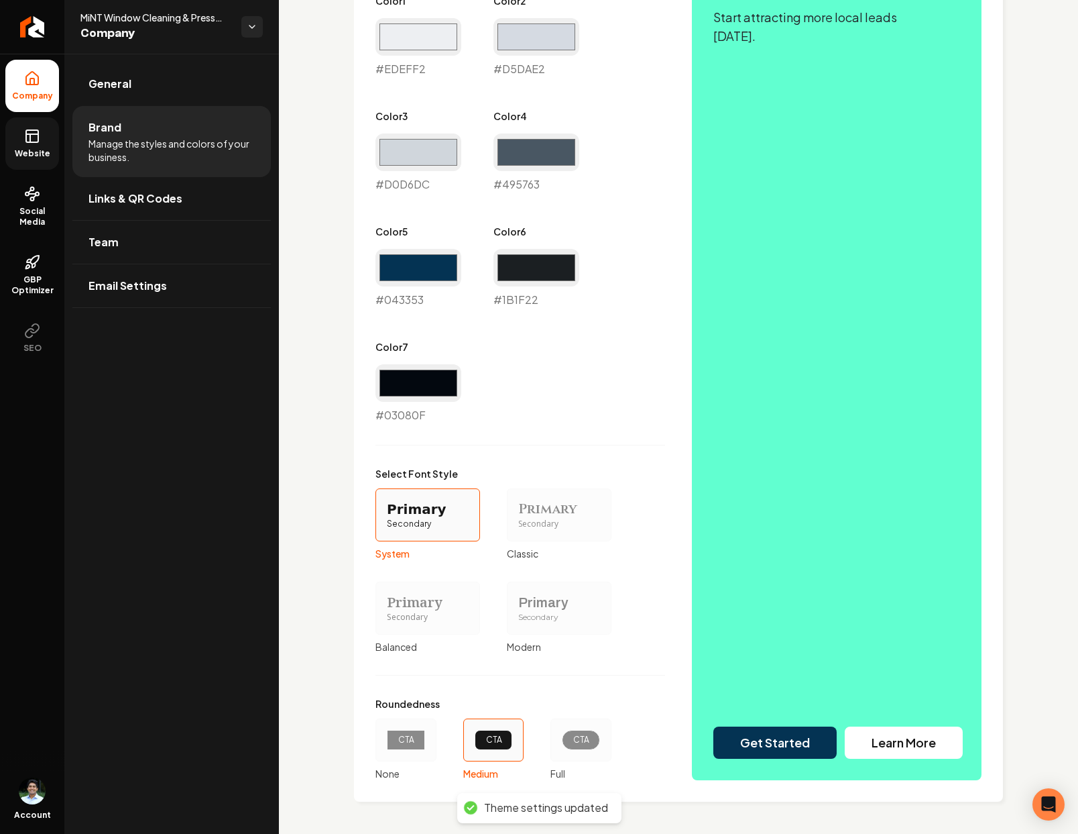
scroll to position [832, 0]
